Goal: Task Accomplishment & Management: Use online tool/utility

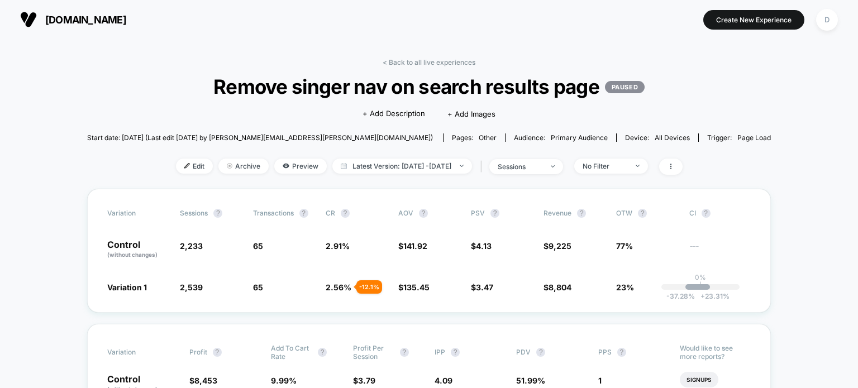
click at [434, 58] on link "< Back to all live experiences" at bounding box center [429, 62] width 93 height 8
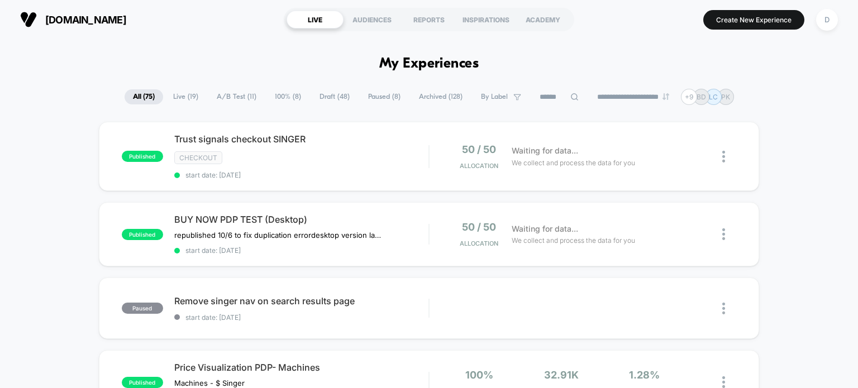
click at [557, 95] on input at bounding box center [559, 96] width 56 height 13
click at [411, 91] on span "Archived ( 128 )" at bounding box center [440, 96] width 60 height 15
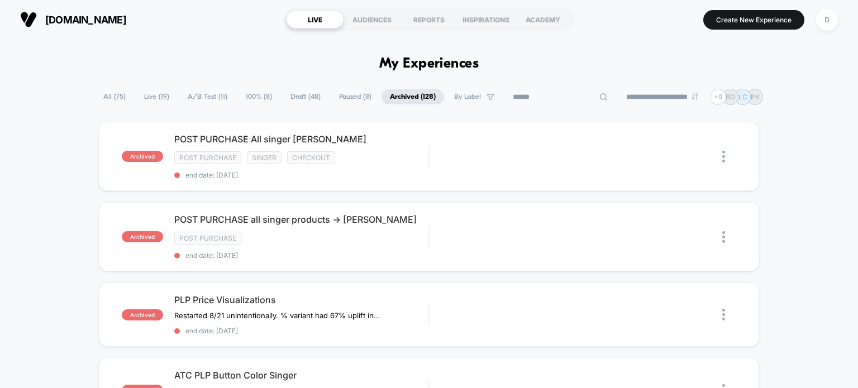
click at [548, 93] on input at bounding box center [560, 96] width 112 height 13
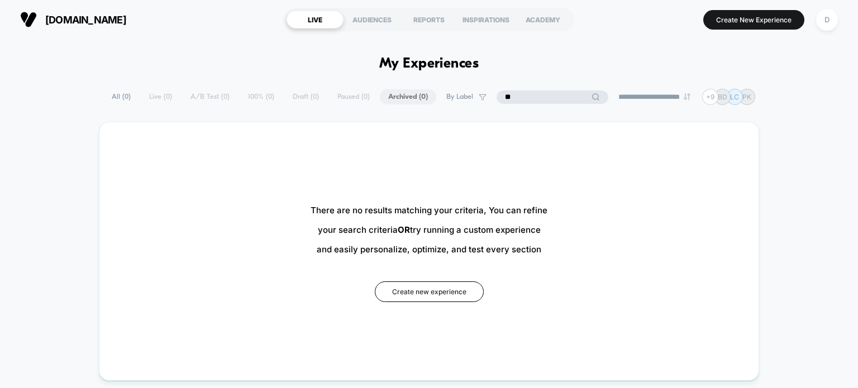
type input "*"
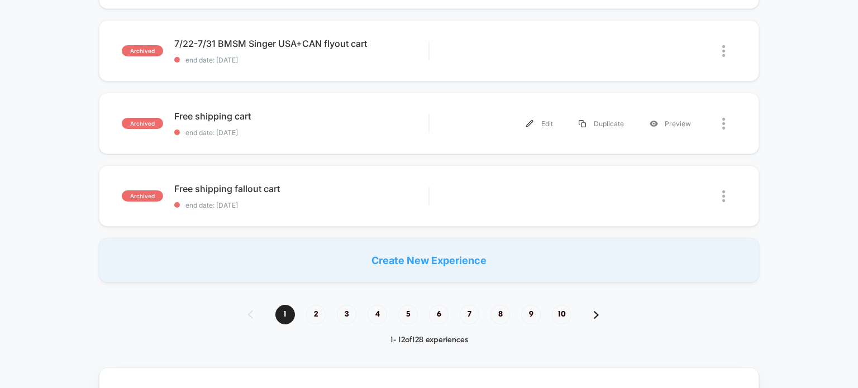
scroll to position [806, 0]
click at [315, 313] on span "2" at bounding box center [316, 315] width 20 height 20
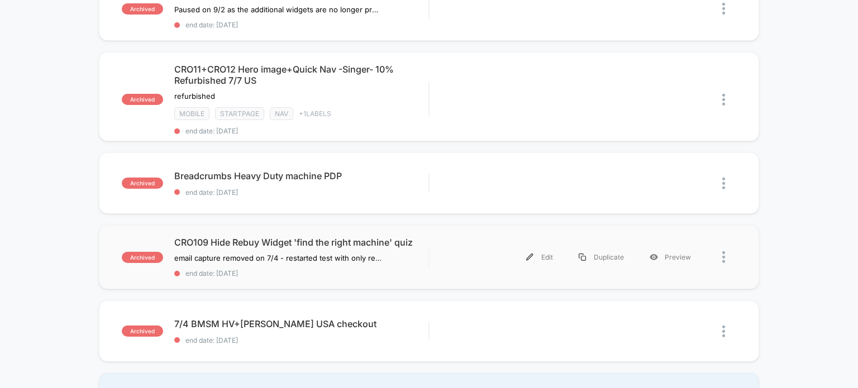
scroll to position [861, 0]
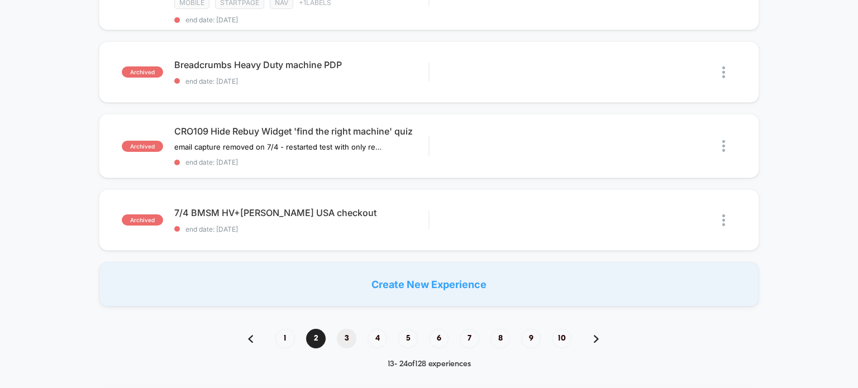
click at [350, 331] on span "3" at bounding box center [347, 339] width 20 height 20
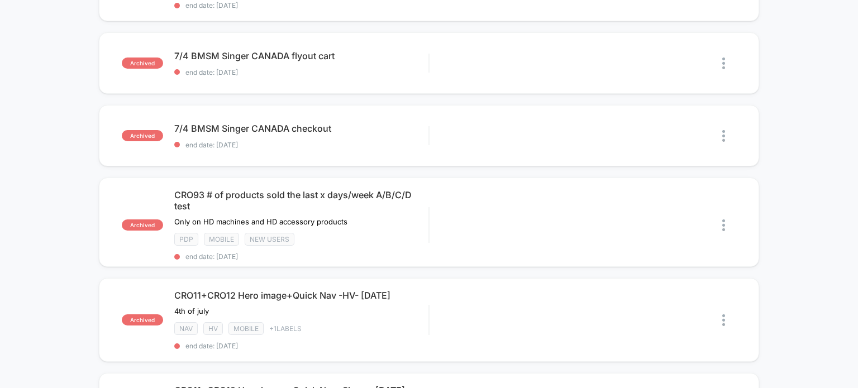
scroll to position [528, 0]
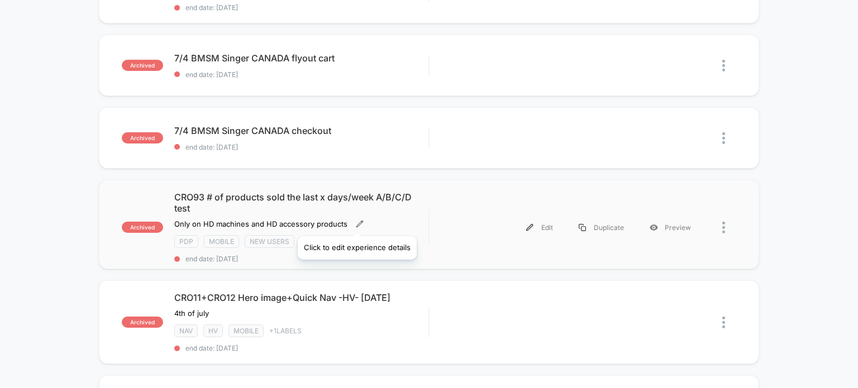
click at [356, 222] on icon at bounding box center [360, 224] width 8 height 8
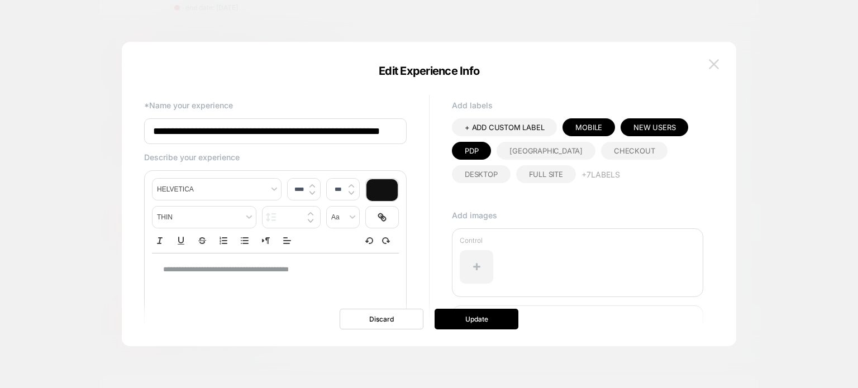
scroll to position [0, 0]
click at [719, 60] on button at bounding box center [713, 64] width 17 height 17
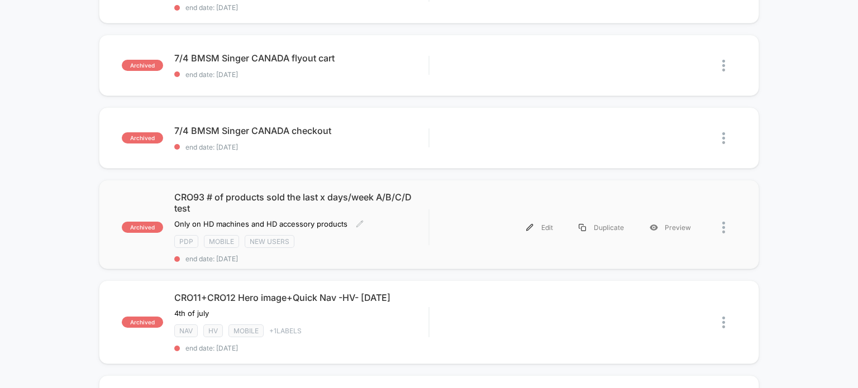
click at [259, 210] on span "CRO93 # of products sold the last x days/week A/B/C/D test" at bounding box center [301, 203] width 255 height 22
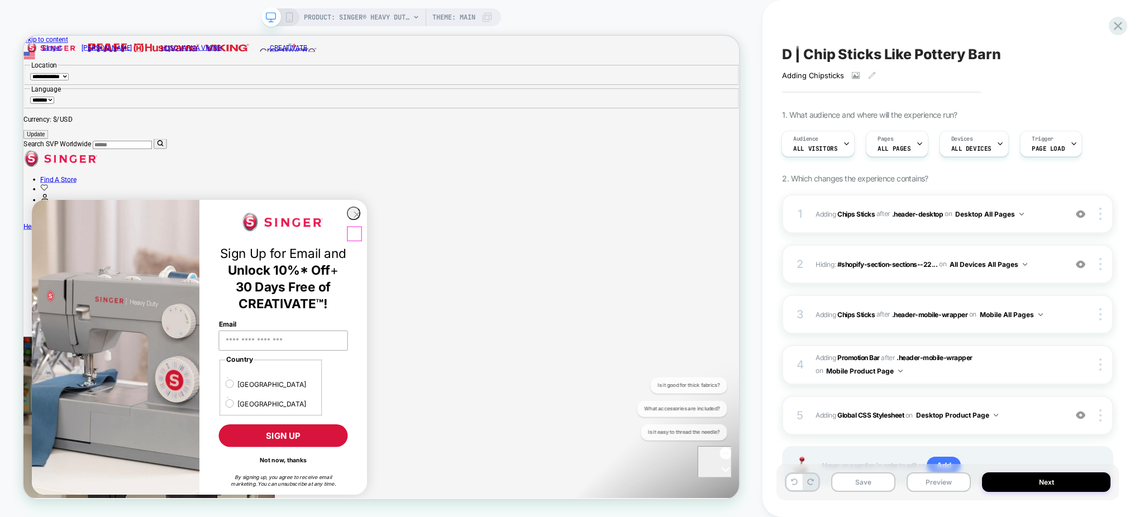
click at [463, 283] on circle "Close dialog" at bounding box center [468, 274] width 17 height 17
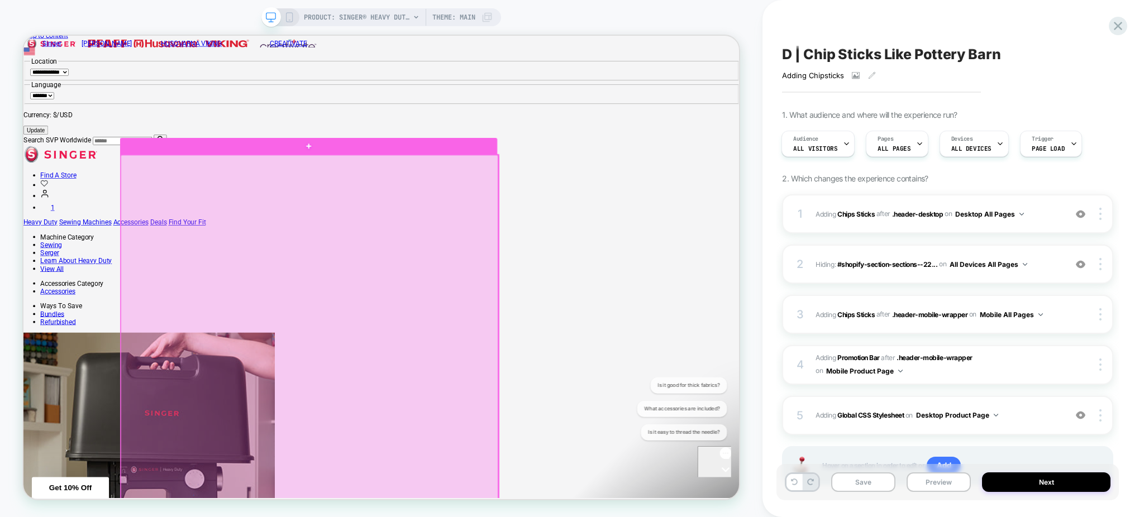
scroll to position [5, 0]
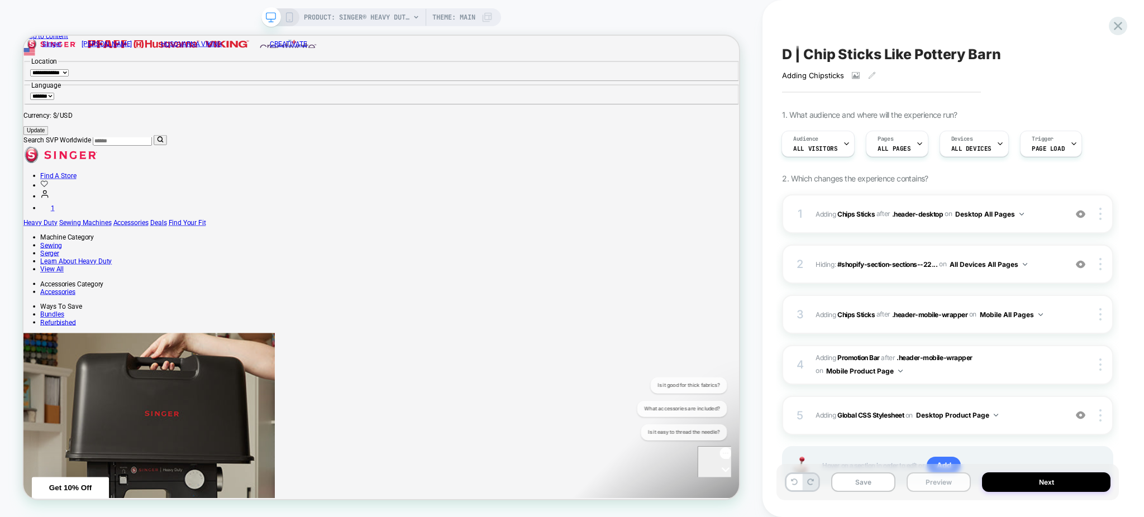
drag, startPoint x: 934, startPoint y: 486, endPoint x: 917, endPoint y: 475, distance: 20.0
click at [934, 486] on button "Preview" at bounding box center [938, 482] width 64 height 20
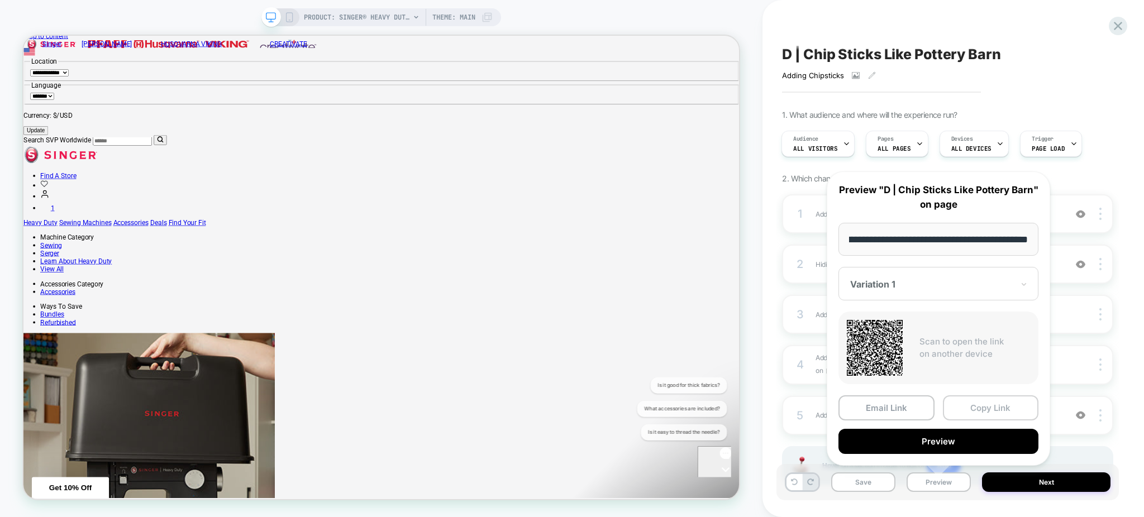
scroll to position [0, 0]
click at [988, 413] on button "Copy Link" at bounding box center [991, 407] width 96 height 25
